Goal: Task Accomplishment & Management: Manage account settings

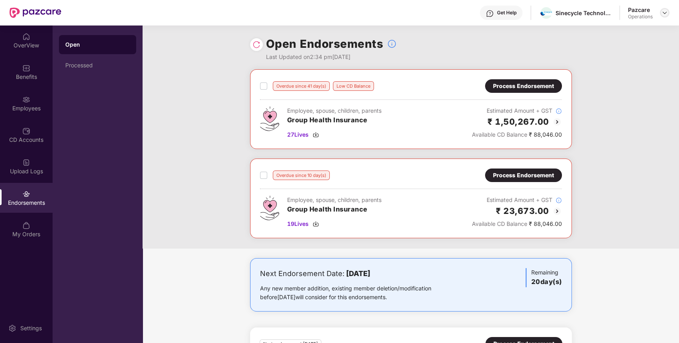
click at [662, 10] on img at bounding box center [665, 13] width 6 height 6
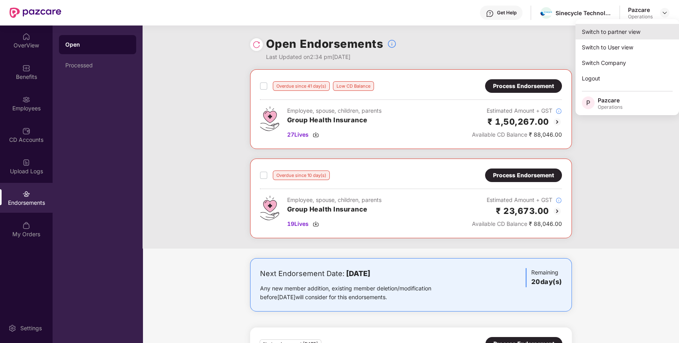
click at [628, 31] on div "Switch to partner view" at bounding box center [628, 32] width 104 height 16
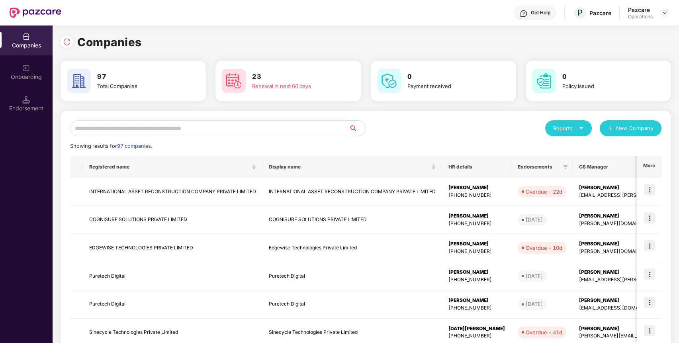
click at [309, 131] on input "text" at bounding box center [209, 128] width 279 height 16
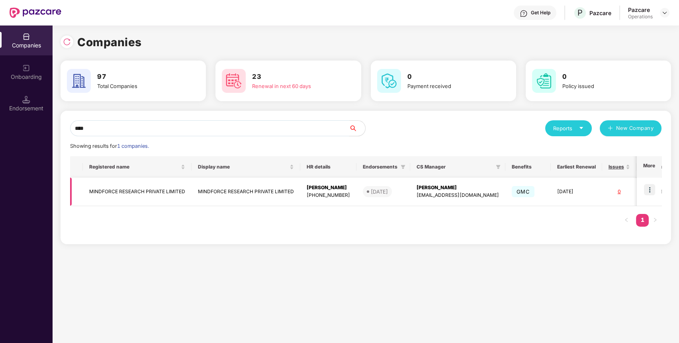
type input "****"
click at [649, 189] on img at bounding box center [649, 189] width 11 height 11
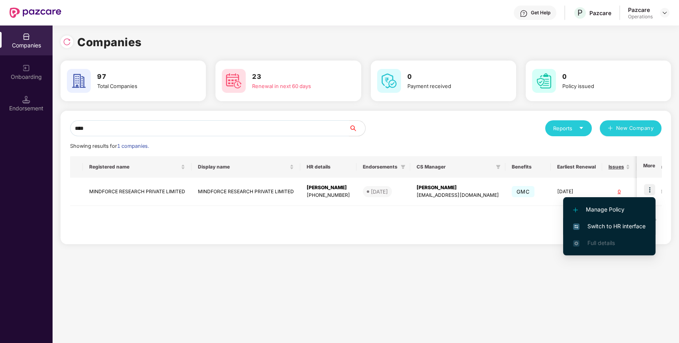
click at [624, 229] on span "Switch to HR interface" at bounding box center [609, 226] width 72 height 9
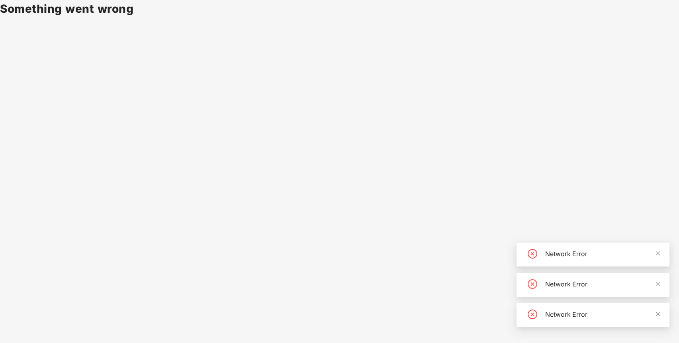
click at [332, 148] on body "Something went wrong Network Error Network Error Network Error" at bounding box center [339, 171] width 679 height 343
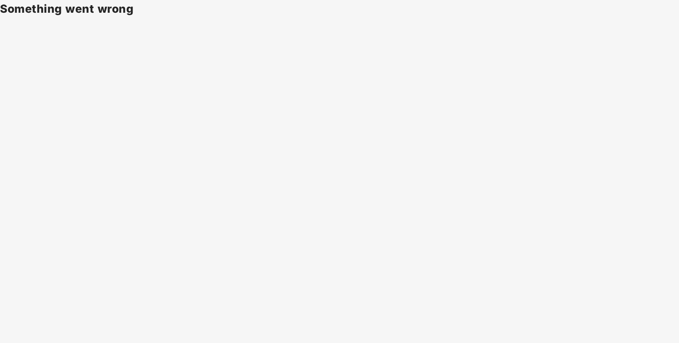
click at [366, 222] on body "Something went wrong" at bounding box center [339, 171] width 679 height 343
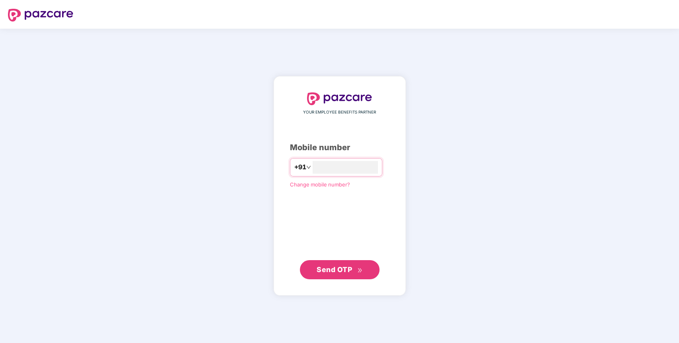
type input "**********"
click at [361, 263] on button "Send OTP" at bounding box center [340, 269] width 80 height 19
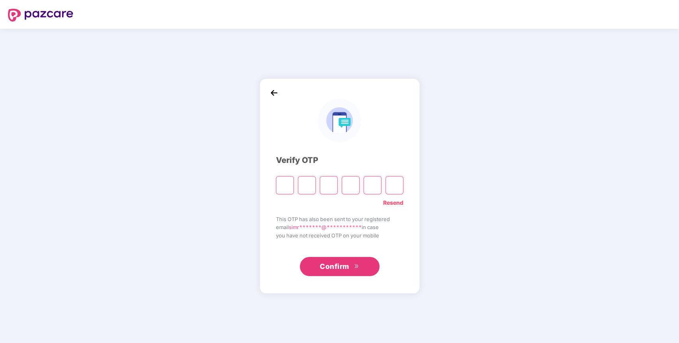
type input "*"
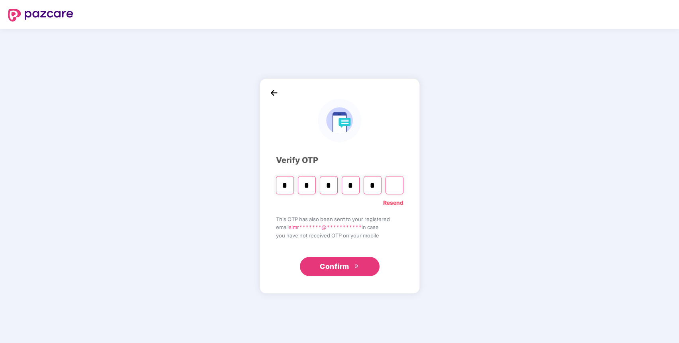
type input "*"
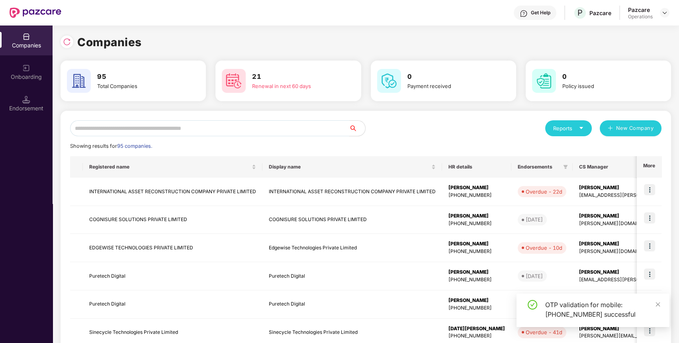
click at [259, 127] on input "text" at bounding box center [209, 128] width 279 height 16
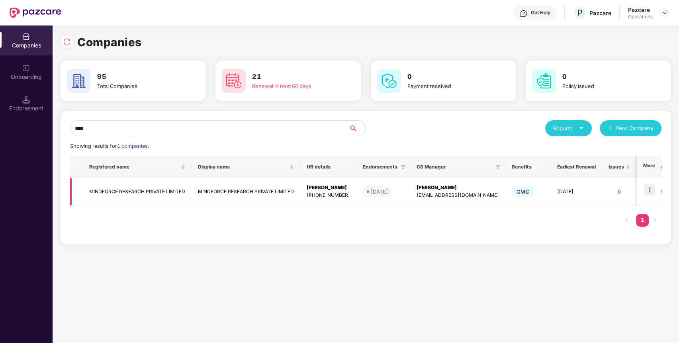
type input "****"
click at [652, 185] on img at bounding box center [649, 189] width 11 height 11
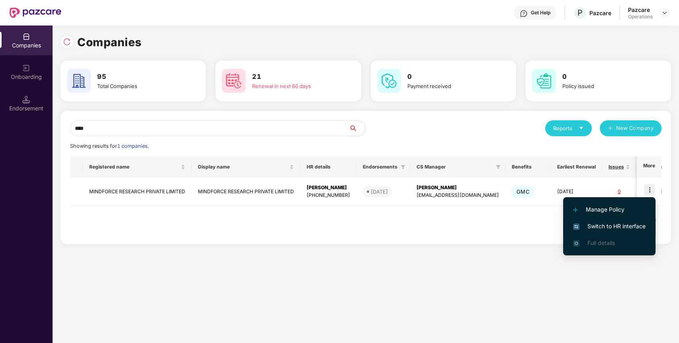
click at [631, 222] on span "Switch to HR interface" at bounding box center [609, 226] width 72 height 9
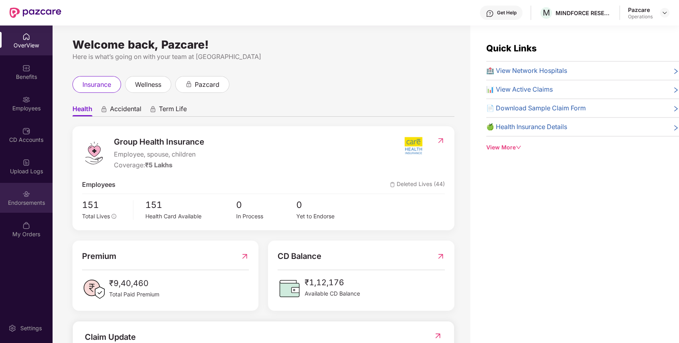
click at [21, 200] on div "Endorsements" at bounding box center [26, 203] width 53 height 8
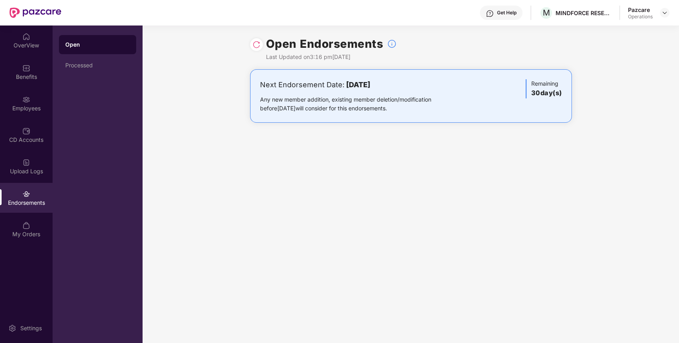
click at [261, 44] on div at bounding box center [256, 44] width 13 height 13
click at [253, 45] on img at bounding box center [257, 45] width 8 height 8
click at [663, 13] on img at bounding box center [665, 13] width 6 height 6
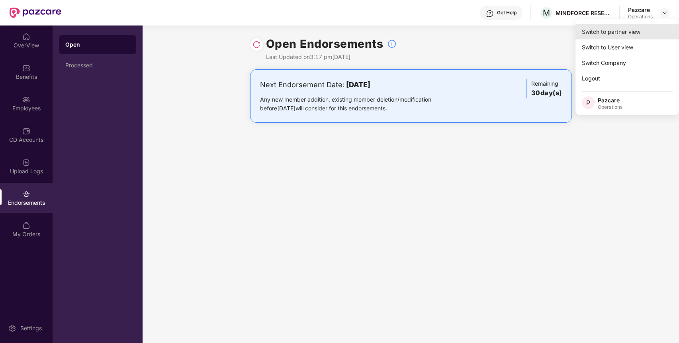
click at [643, 33] on div "Switch to partner view" at bounding box center [628, 32] width 104 height 16
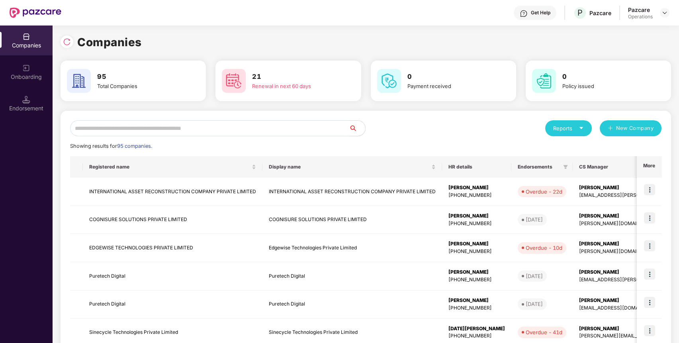
click at [284, 129] on input "text" at bounding box center [209, 128] width 279 height 16
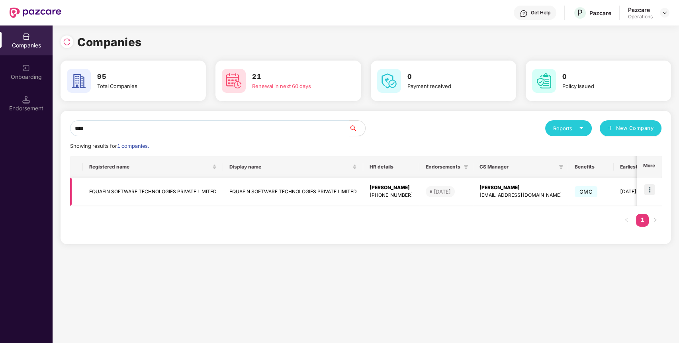
type input "****"
click at [652, 190] on img at bounding box center [649, 189] width 11 height 11
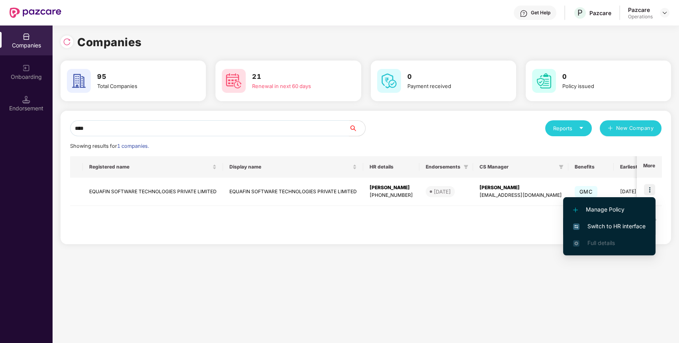
click at [628, 229] on span "Switch to HR interface" at bounding box center [609, 226] width 72 height 9
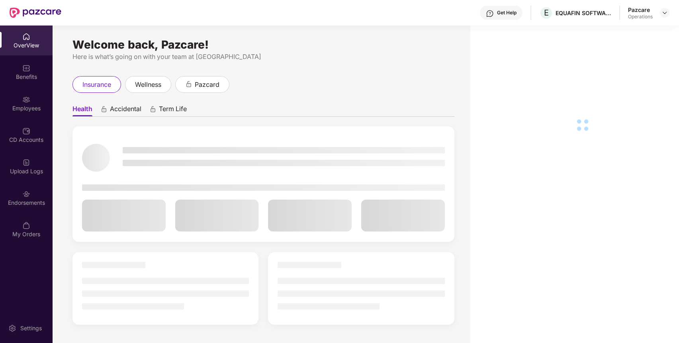
click at [27, 209] on div "Endorsements" at bounding box center [26, 198] width 53 height 30
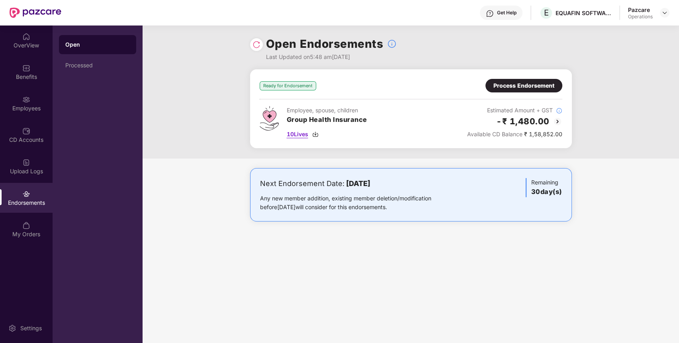
click at [298, 133] on span "10 Lives" at bounding box center [298, 134] width 22 height 9
click at [33, 69] on div "Benefits" at bounding box center [26, 72] width 53 height 30
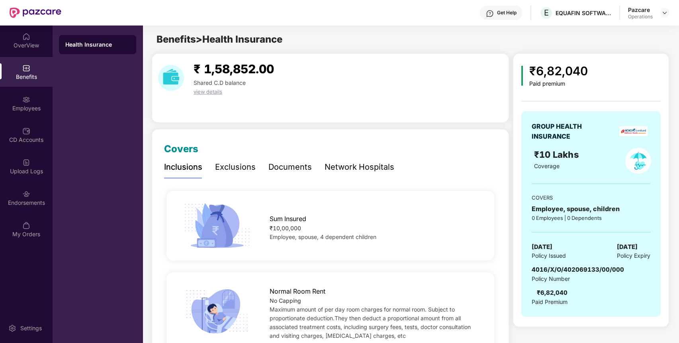
click at [558, 266] on span "4016/X/O/402069133/00/000" at bounding box center [578, 270] width 92 height 8
copy span "4016/X/O/402069133/00/000"
click at [558, 266] on span "4016/X/O/402069133/00/000" at bounding box center [578, 270] width 92 height 8
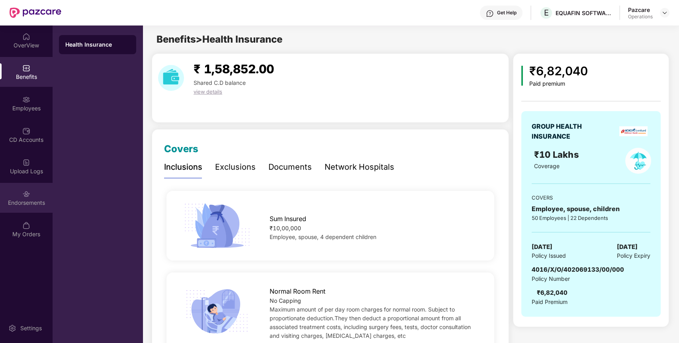
click at [46, 202] on div "Endorsements" at bounding box center [26, 203] width 53 height 8
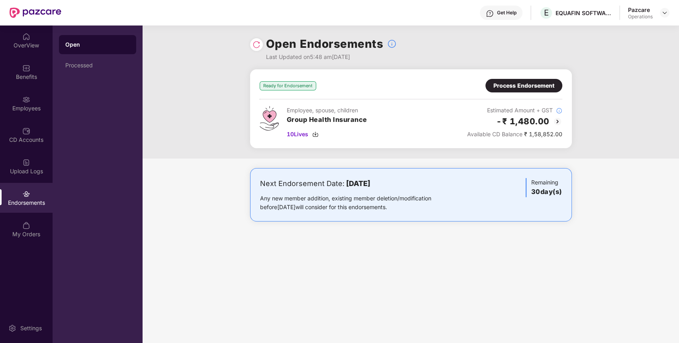
click at [544, 88] on div "Process Endorsement" at bounding box center [524, 85] width 61 height 9
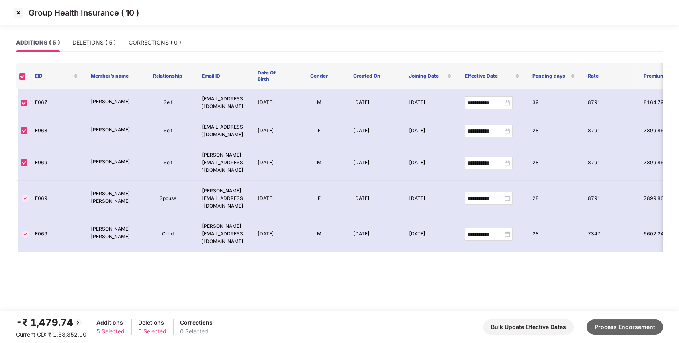
click at [613, 325] on button "Process Endorsement" at bounding box center [625, 326] width 76 height 15
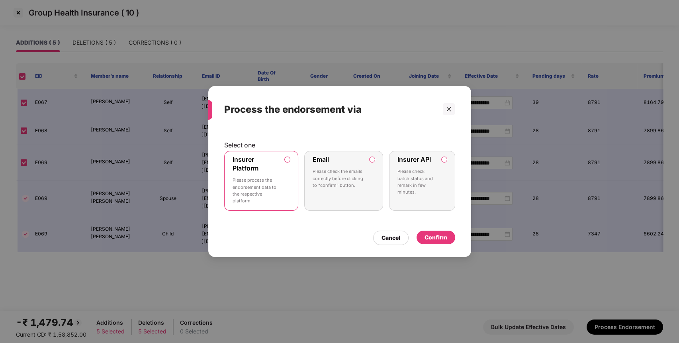
click at [434, 235] on div "Confirm" at bounding box center [436, 237] width 23 height 9
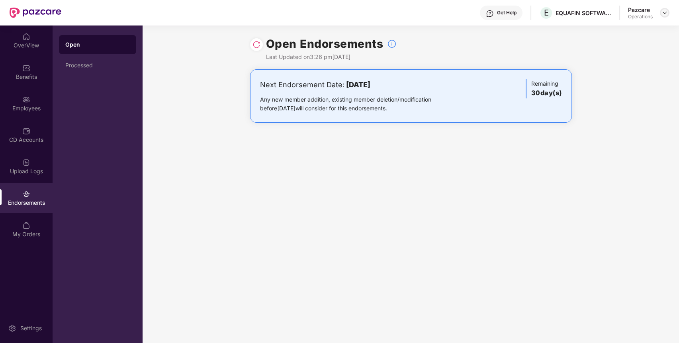
click at [664, 11] on img at bounding box center [665, 13] width 6 height 6
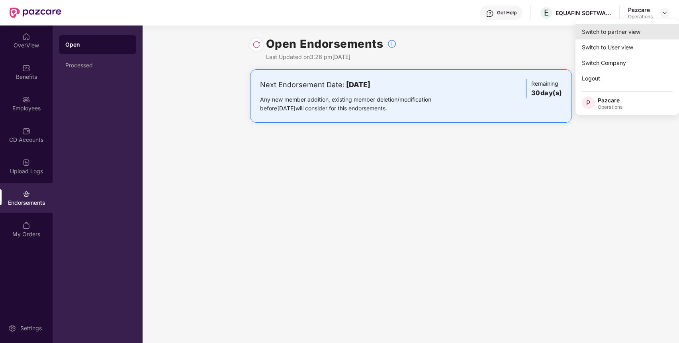
click at [644, 32] on div "Switch to partner view" at bounding box center [628, 32] width 104 height 16
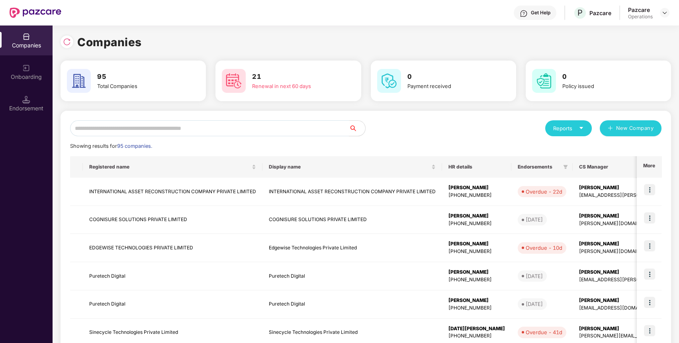
click at [301, 120] on div "Reports New Company Showing results for 95 companies. Registered name Display n…" at bounding box center [366, 304] width 611 height 387
click at [296, 133] on input "text" at bounding box center [209, 128] width 279 height 16
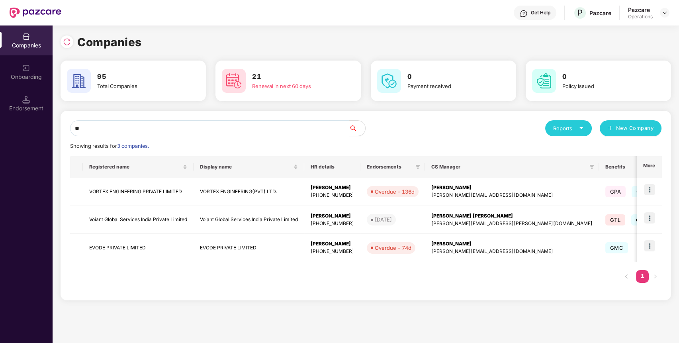
type input "***"
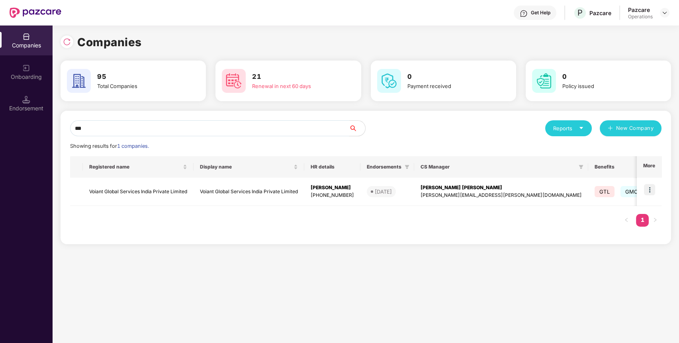
click at [79, 131] on input "***" at bounding box center [209, 128] width 279 height 16
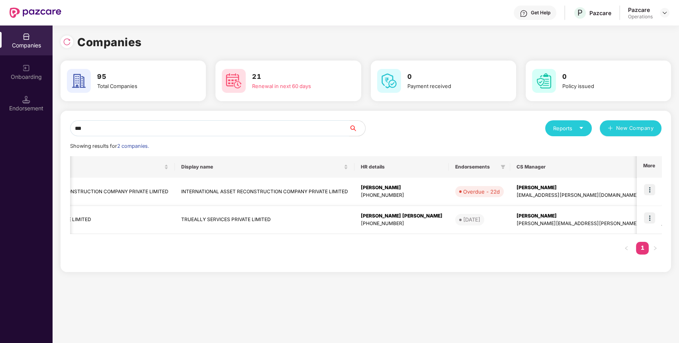
scroll to position [0, 87]
type input "***"
click at [358, 280] on div "Companies 95 Total Companies 21 Renewal in next 60 days 0 Payment received 0 Po…" at bounding box center [366, 183] width 627 height 317
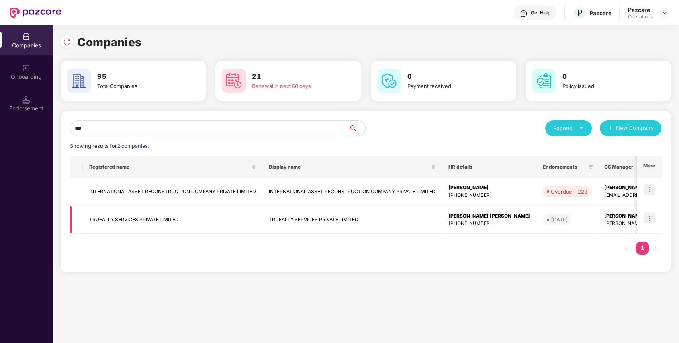
click at [650, 219] on img at bounding box center [649, 217] width 11 height 11
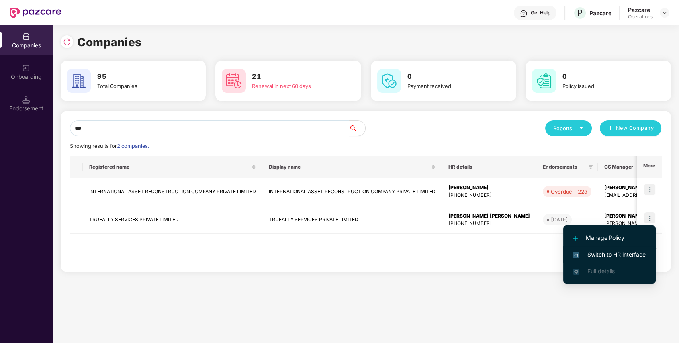
click at [633, 258] on span "Switch to HR interface" at bounding box center [609, 254] width 72 height 9
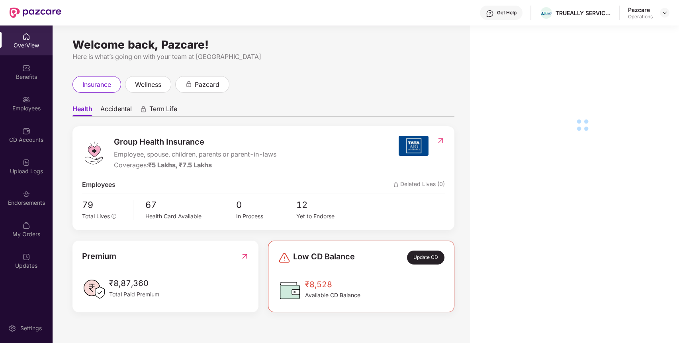
click at [41, 204] on div "Endorsements" at bounding box center [26, 203] width 53 height 8
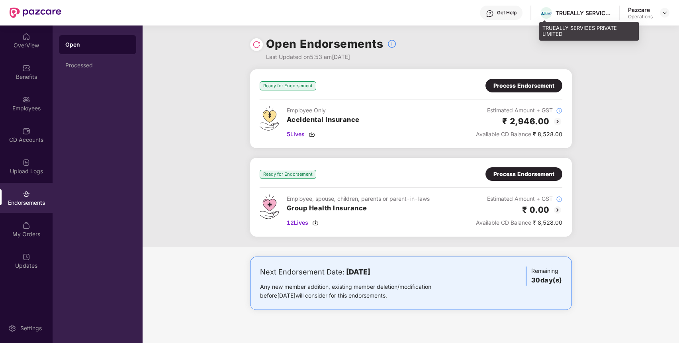
click at [590, 15] on div "TRUEALLY SERVICES PRIVATE LIMITED" at bounding box center [584, 13] width 56 height 8
copy div "TRUEALLY SERVICES PRIVATE LIMITED"
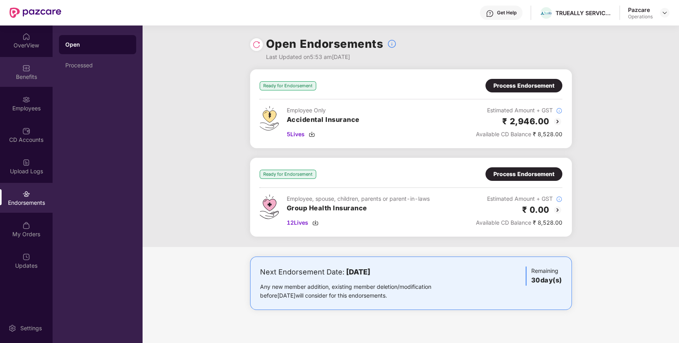
click at [35, 80] on div "Benefits" at bounding box center [26, 77] width 53 height 8
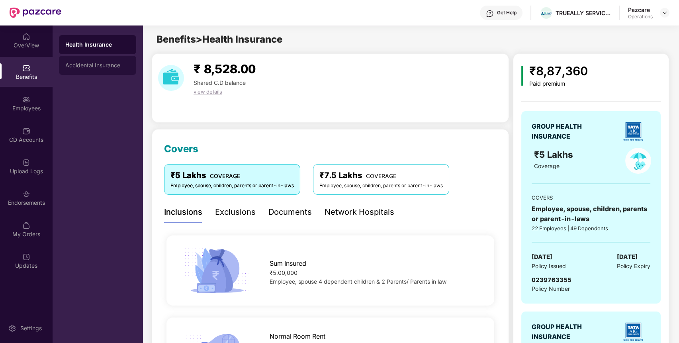
click at [89, 71] on div "Accidental Insurance" at bounding box center [97, 65] width 77 height 19
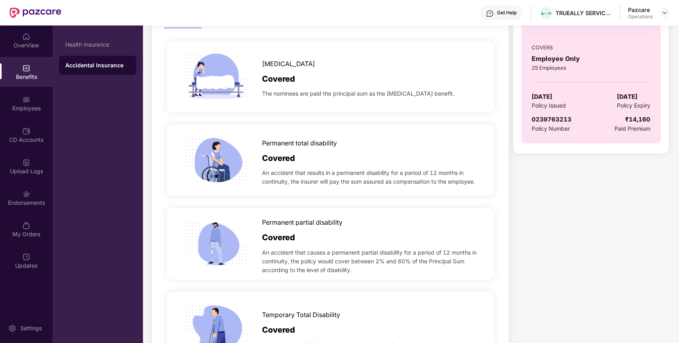
scroll to position [170, 0]
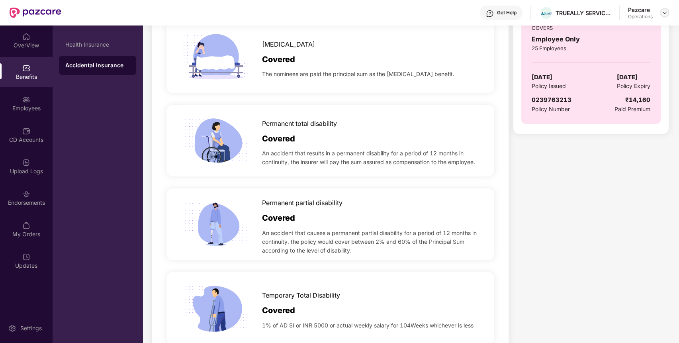
click at [666, 16] on div at bounding box center [665, 13] width 10 height 10
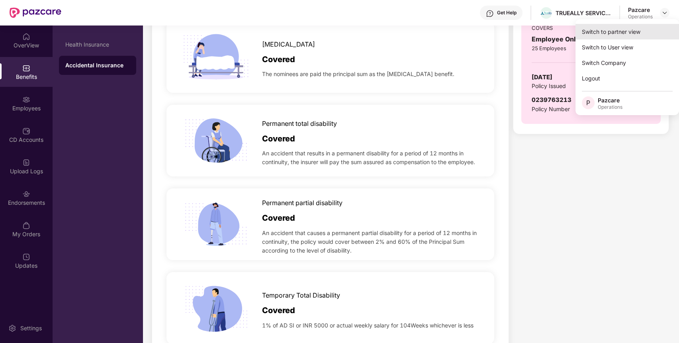
click at [644, 31] on div "Switch to partner view" at bounding box center [628, 32] width 104 height 16
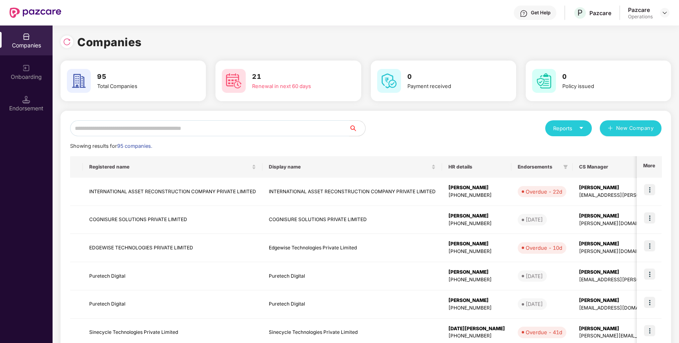
click at [328, 127] on input "text" at bounding box center [209, 128] width 279 height 16
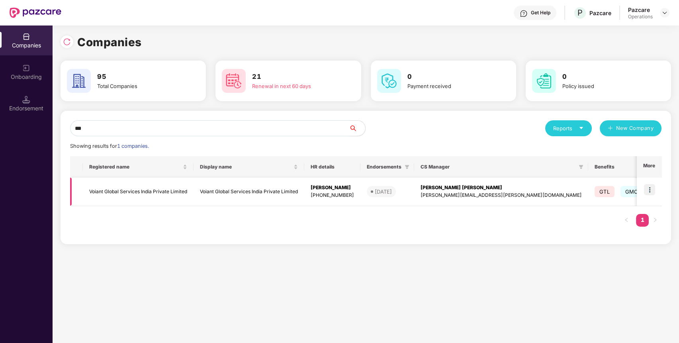
type input "***"
click at [650, 189] on img at bounding box center [649, 189] width 11 height 11
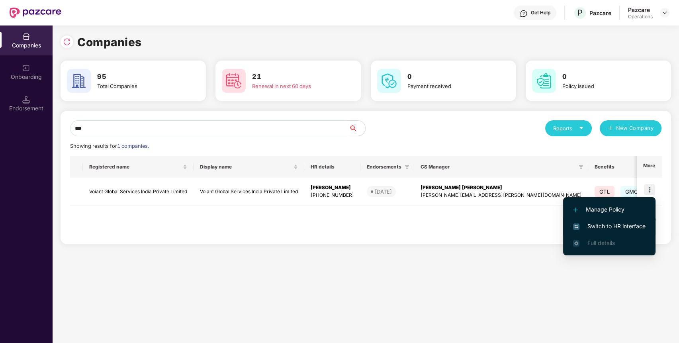
click at [637, 223] on span "Switch to HR interface" at bounding box center [609, 226] width 72 height 9
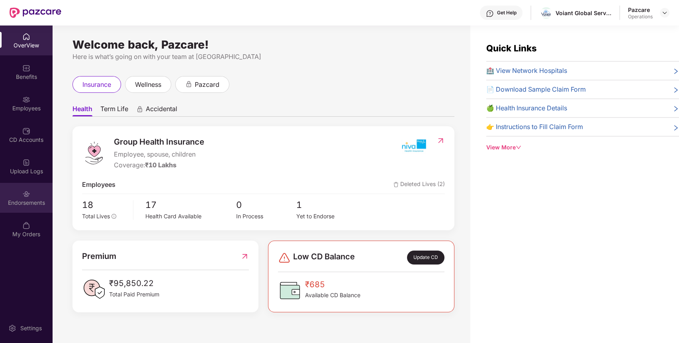
click at [35, 200] on div "Endorsements" at bounding box center [26, 203] width 53 height 8
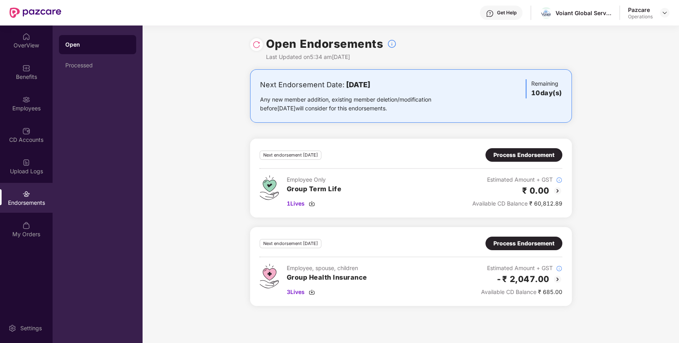
click at [255, 47] on img at bounding box center [257, 45] width 8 height 8
